Goal: Entertainment & Leisure: Consume media (video, audio)

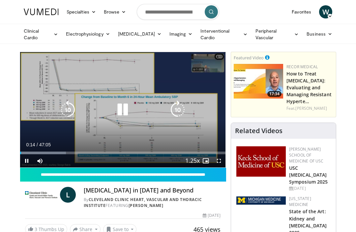
click at [216, 159] on span "Video Player" at bounding box center [218, 160] width 13 height 13
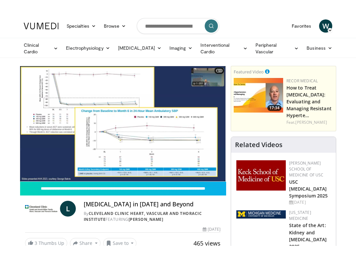
scroll to position [7, 0]
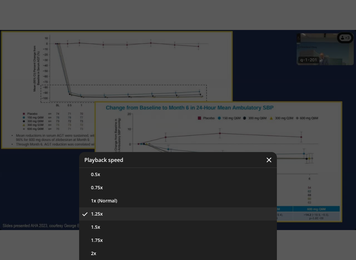
click at [112, 202] on button "1x (Normal)" at bounding box center [178, 200] width 198 height 13
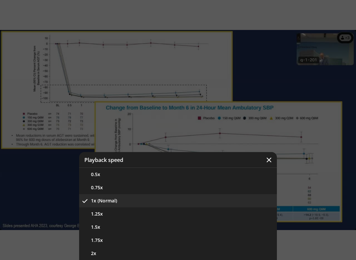
click at [176, 214] on button "1.25x" at bounding box center [178, 213] width 198 height 13
